Goal: Entertainment & Leisure: Consume media (video, audio)

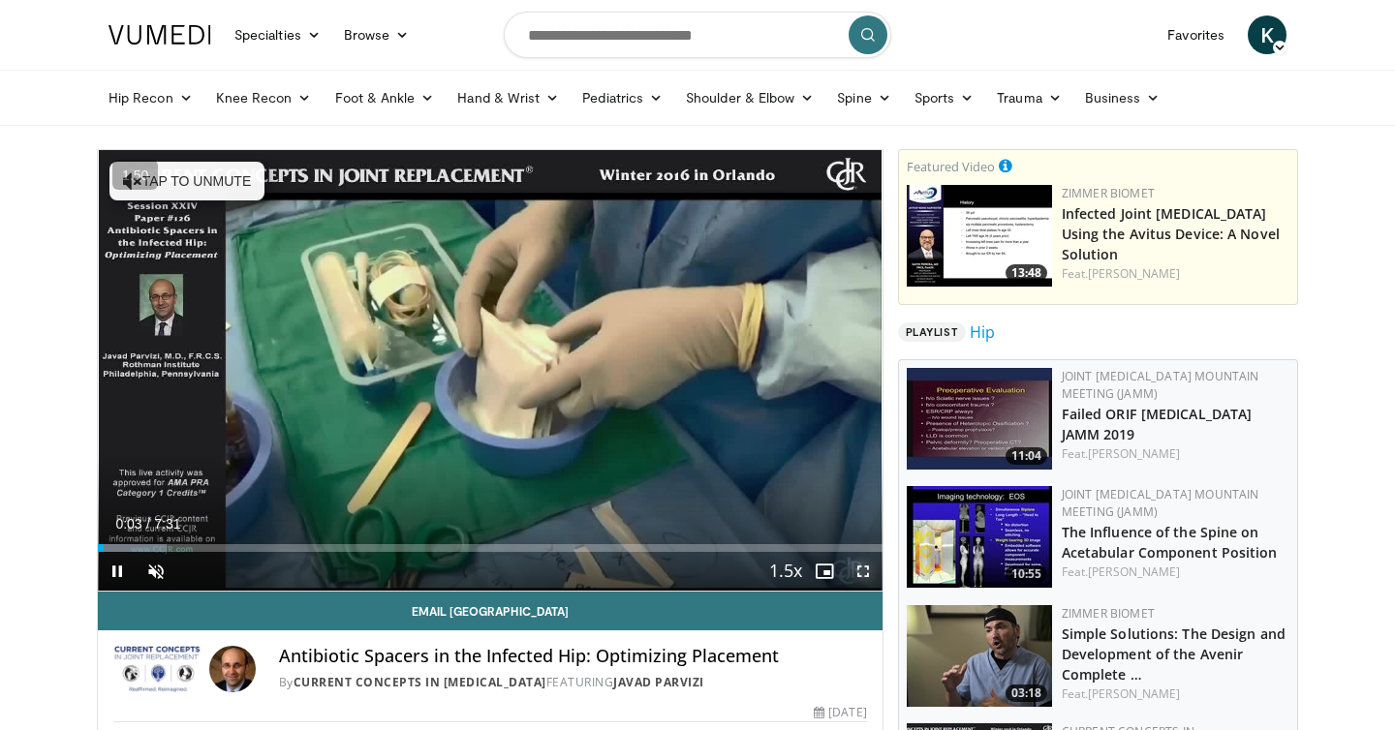
click at [859, 564] on span "Video Player" at bounding box center [863, 571] width 39 height 39
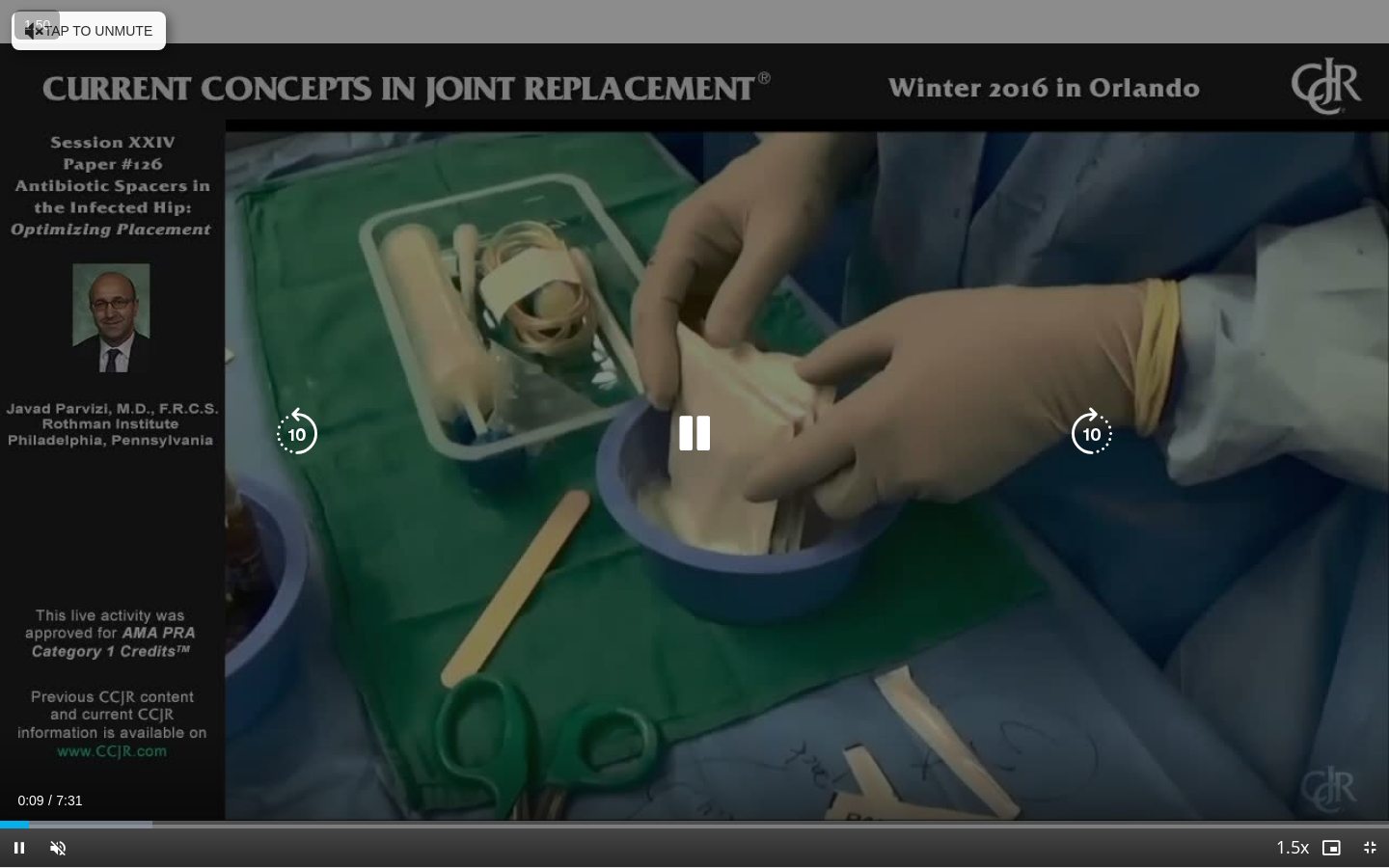
click at [138, 41] on button "Tap to unmute" at bounding box center [89, 31] width 154 height 39
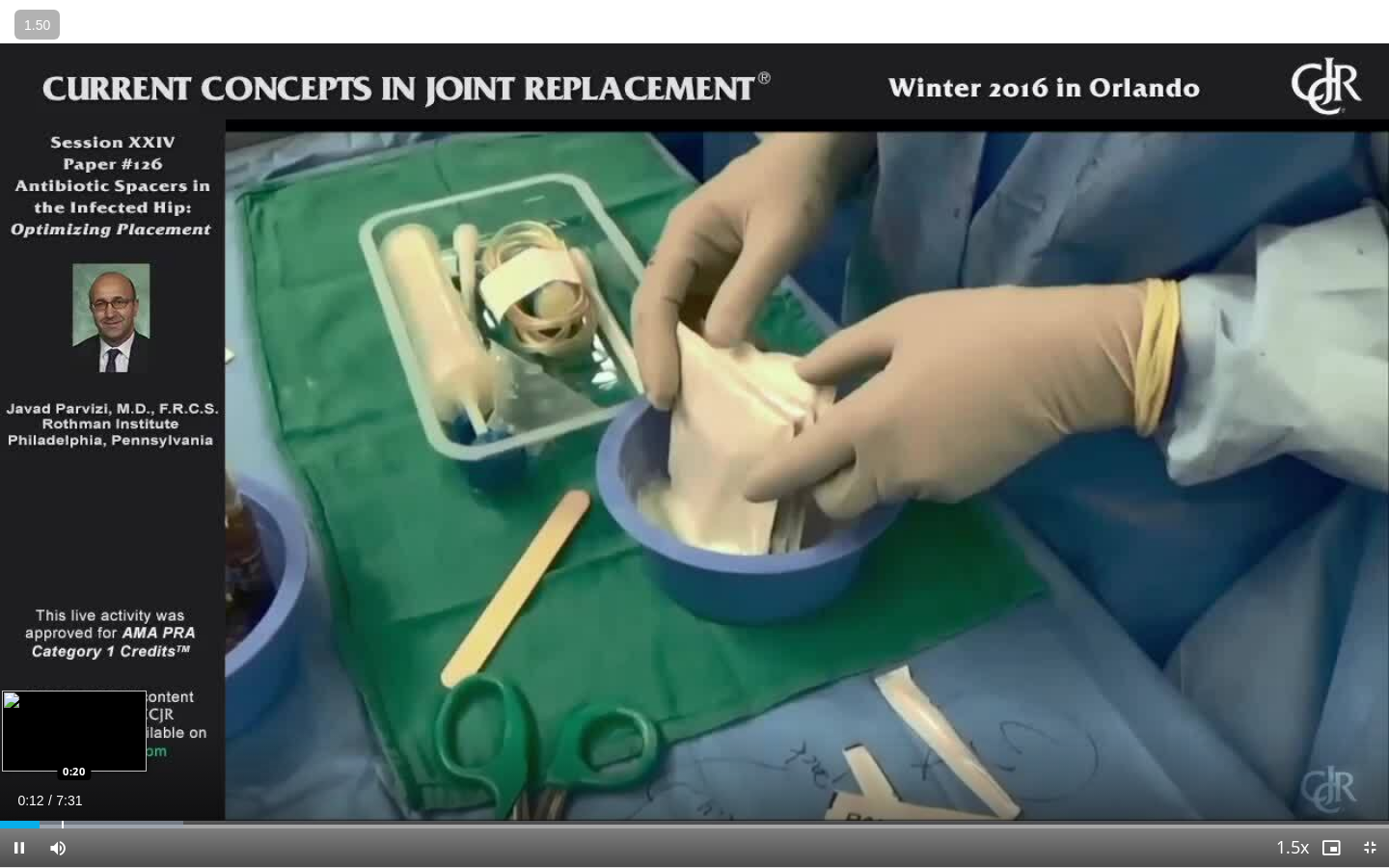
click at [62, 726] on div "Progress Bar" at bounding box center [63, 824] width 2 height 8
click at [86, 726] on div "Progress Bar" at bounding box center [87, 824] width 2 height 8
click at [117, 726] on div "Loaded : 19.78% 0:28 0:38" at bounding box center [694, 819] width 1389 height 18
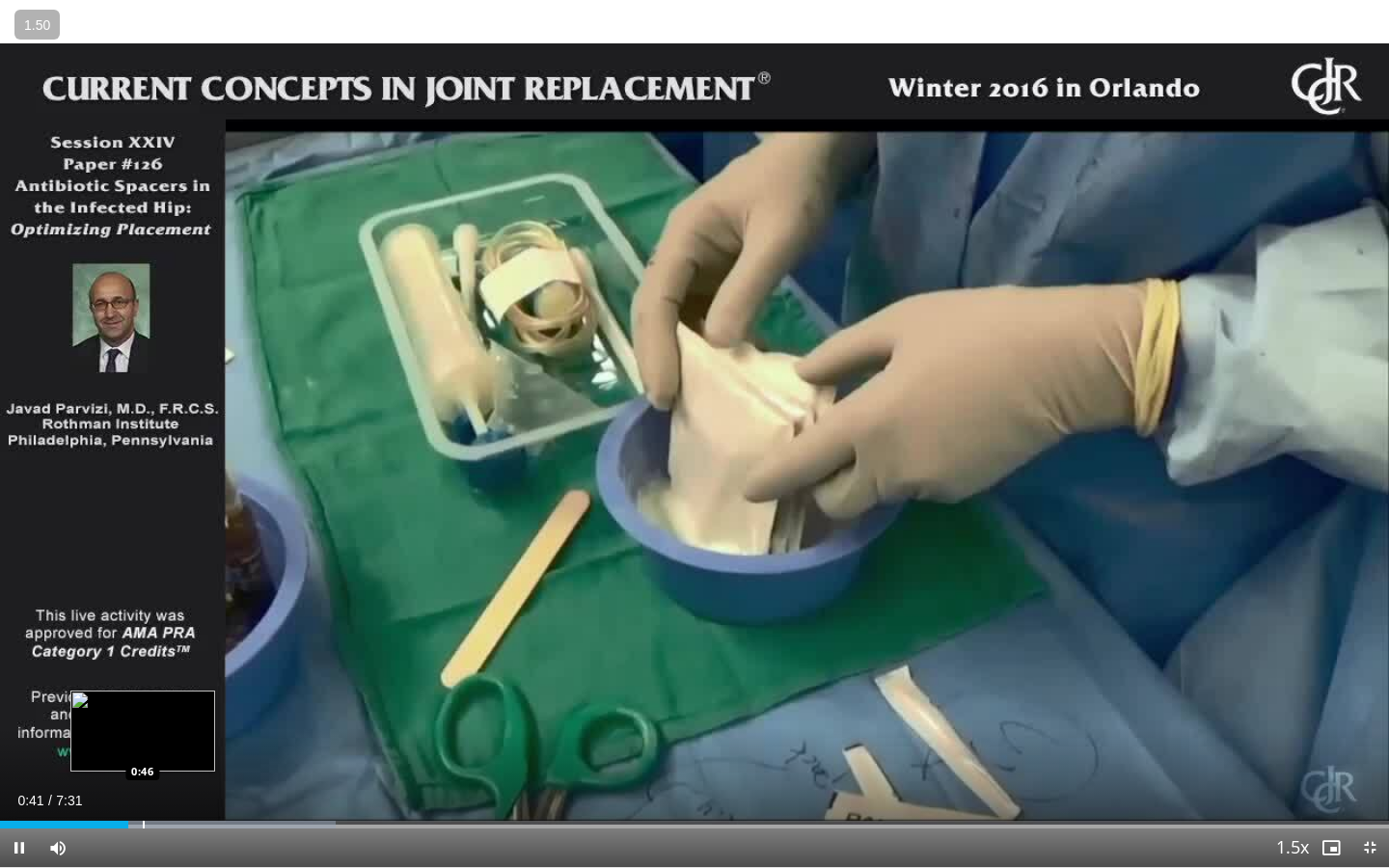
click at [142, 726] on div "Progress Bar" at bounding box center [143, 824] width 2 height 8
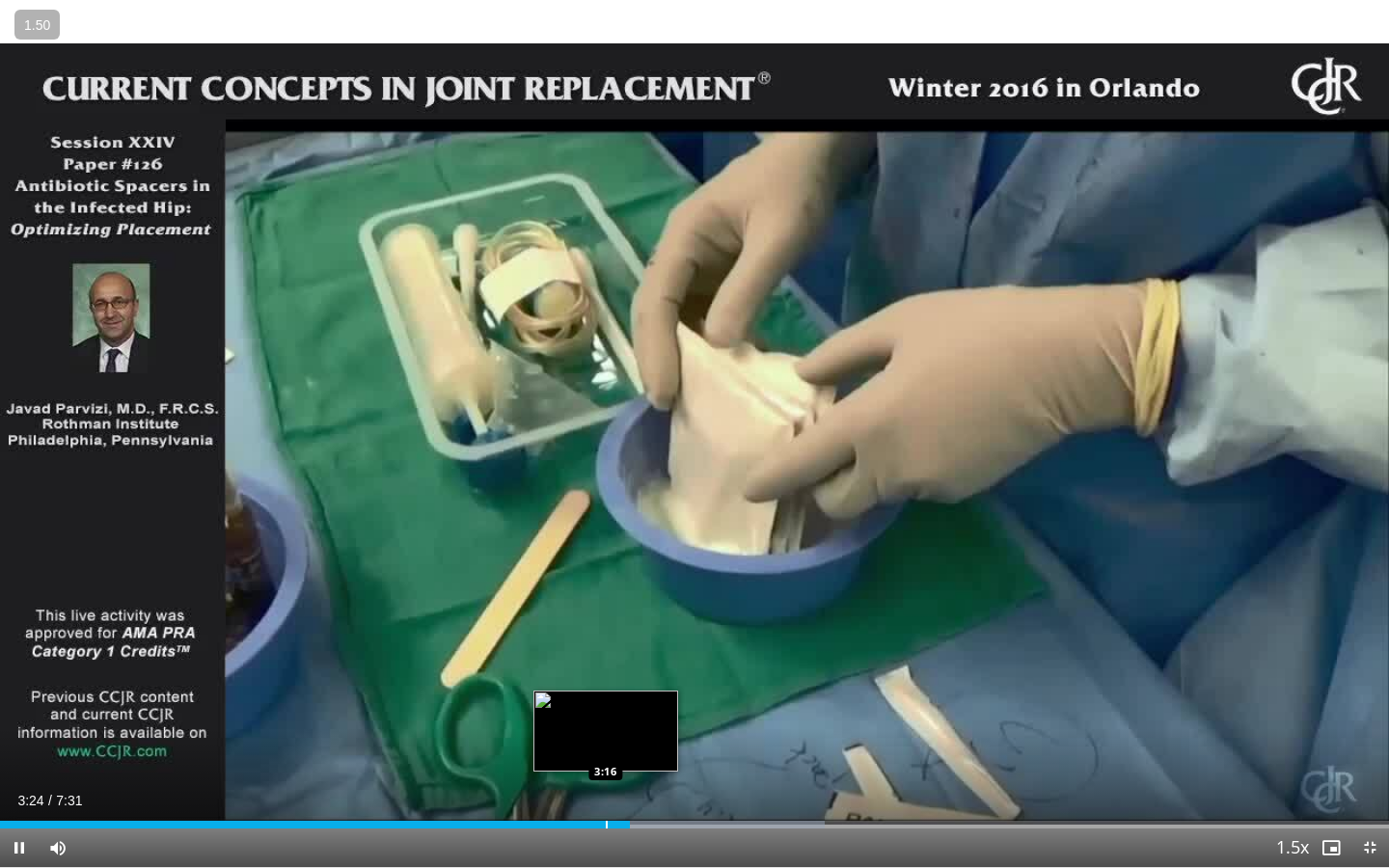
click at [605, 726] on div "Progress Bar" at bounding box center [606, 824] width 2 height 8
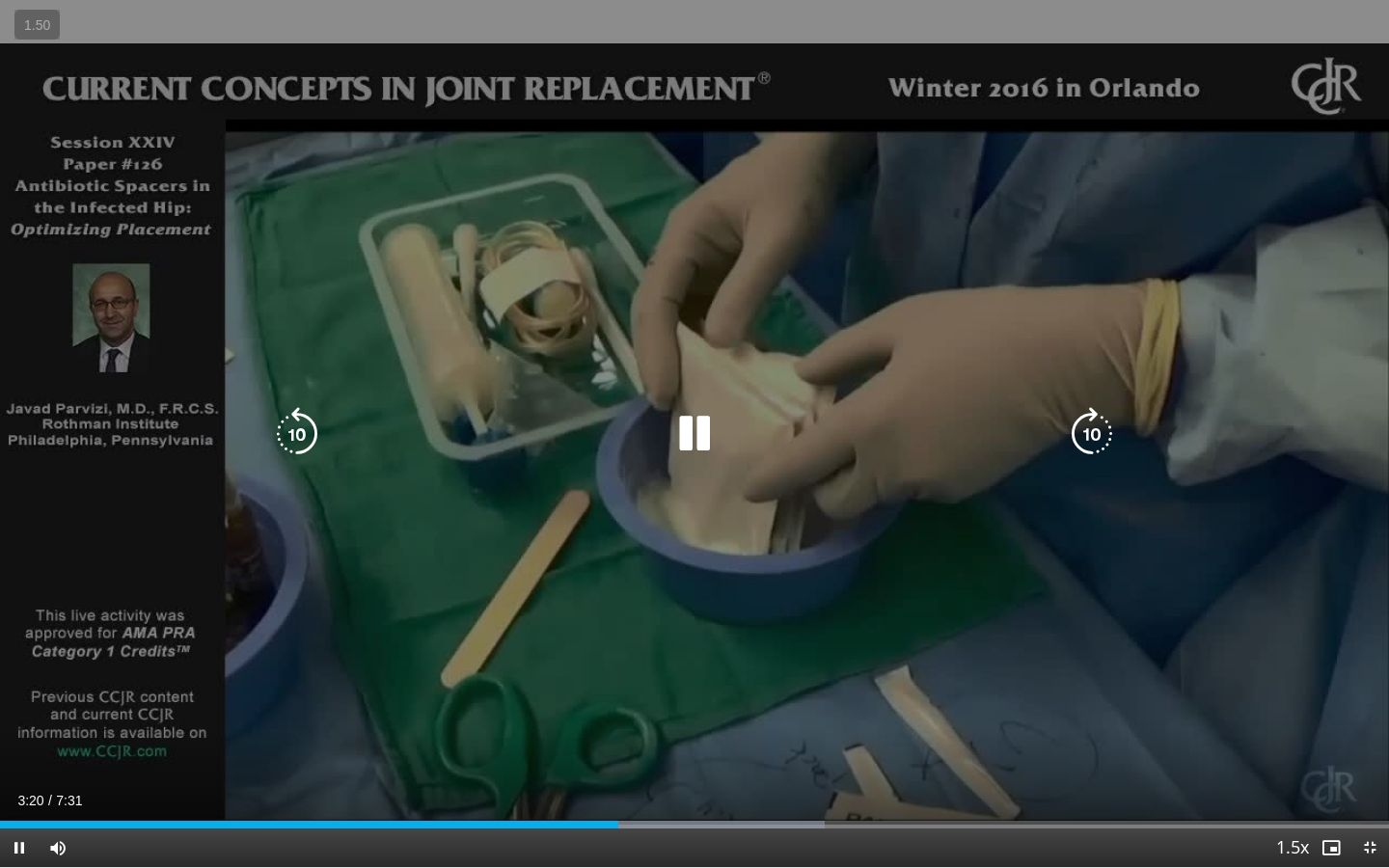
click at [419, 627] on div "10 seconds Tap to unmute" at bounding box center [694, 433] width 1389 height 867
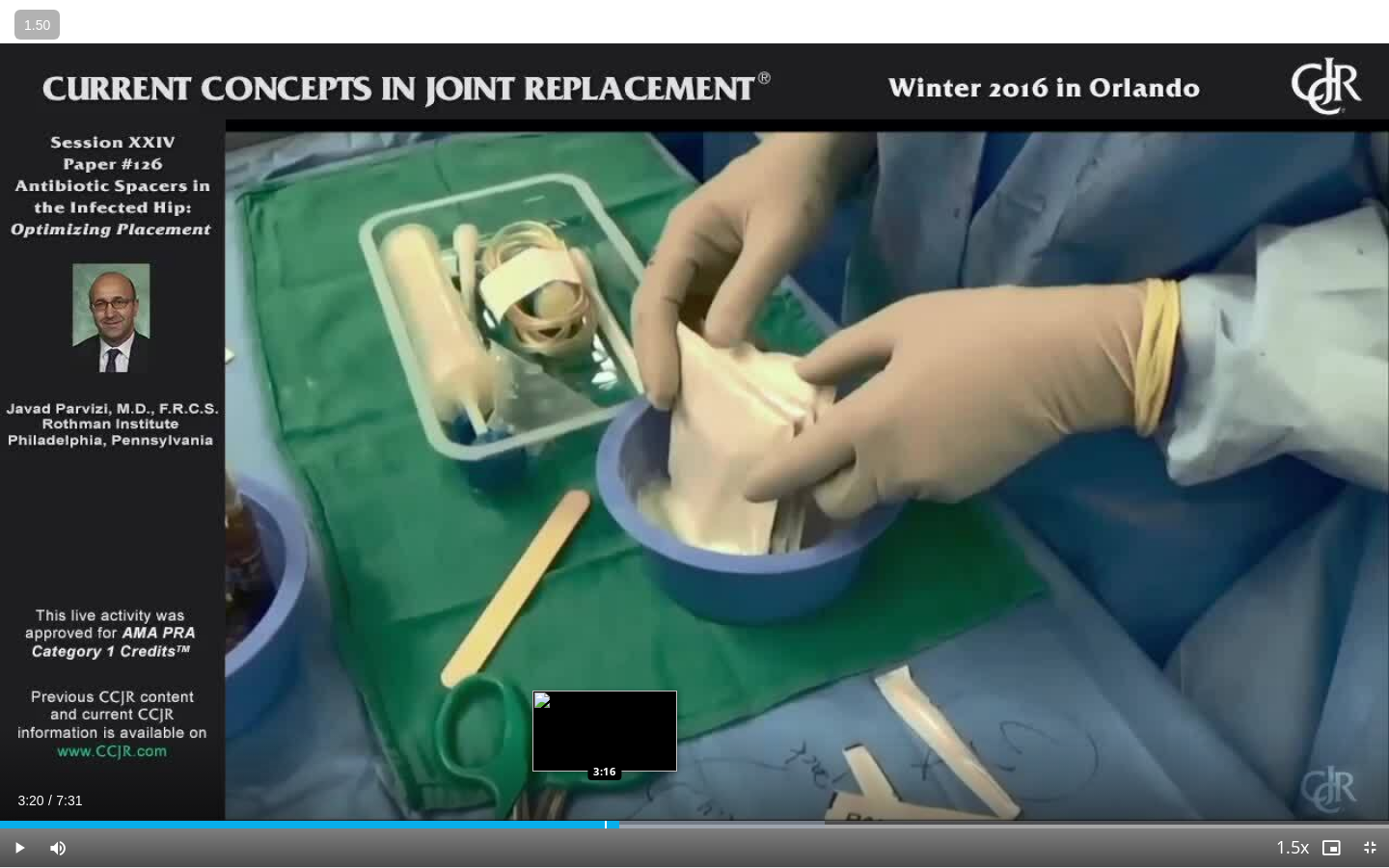
click at [604, 726] on div "Progress Bar" at bounding box center [605, 824] width 2 height 8
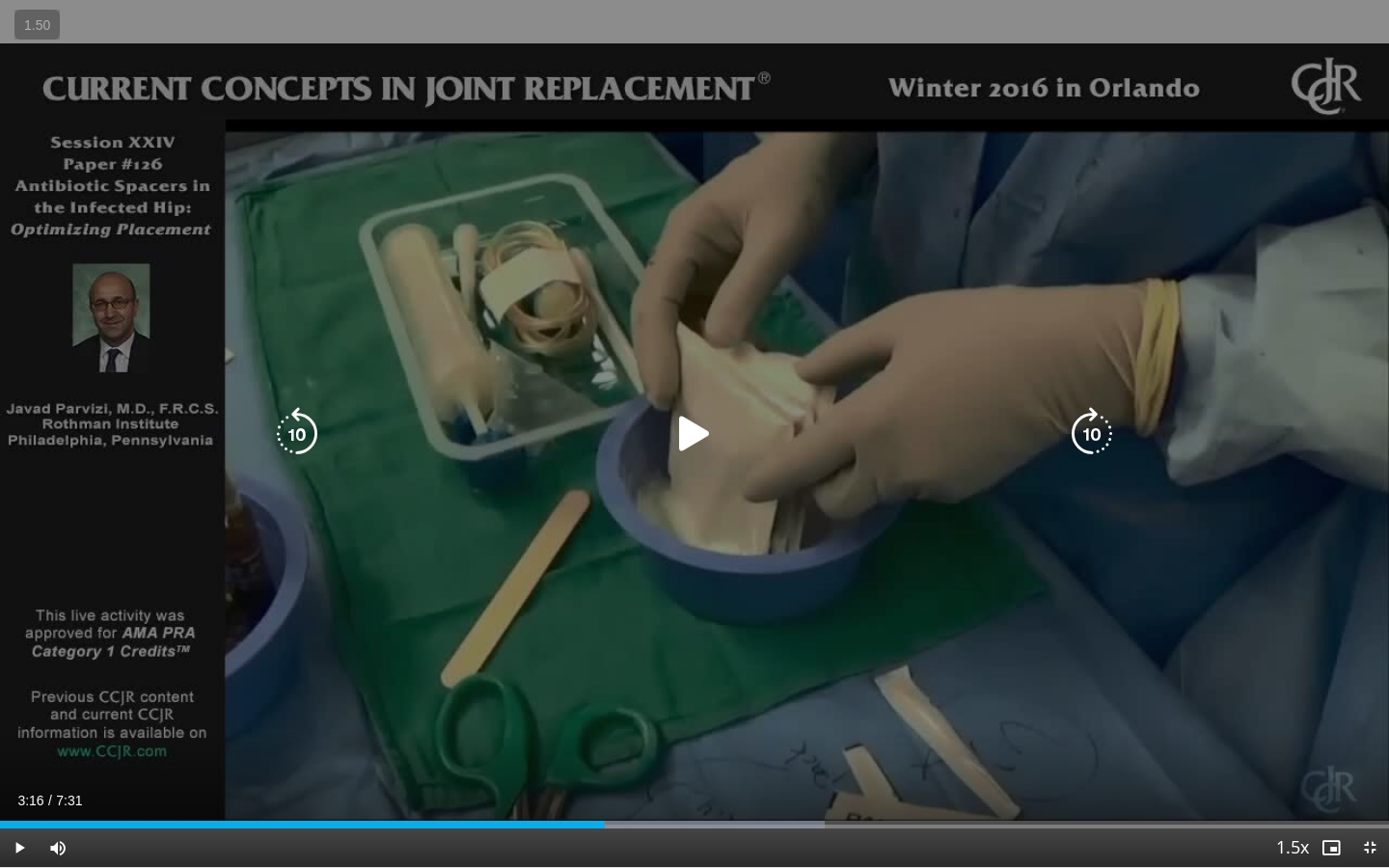
click at [506, 536] on div "10 seconds Tap to unmute" at bounding box center [694, 433] width 1389 height 867
click at [457, 568] on div "10 seconds Tap to unmute" at bounding box center [694, 433] width 1389 height 867
click at [402, 584] on div "10 seconds Tap to unmute" at bounding box center [694, 433] width 1389 height 867
